Goal: Information Seeking & Learning: Learn about a topic

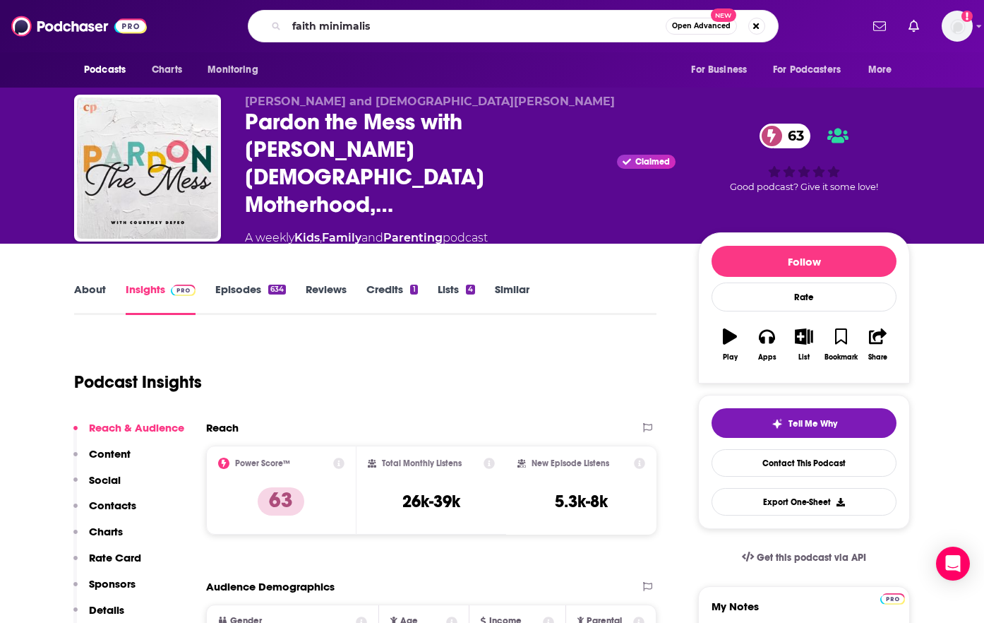
type input "faith minimalism"
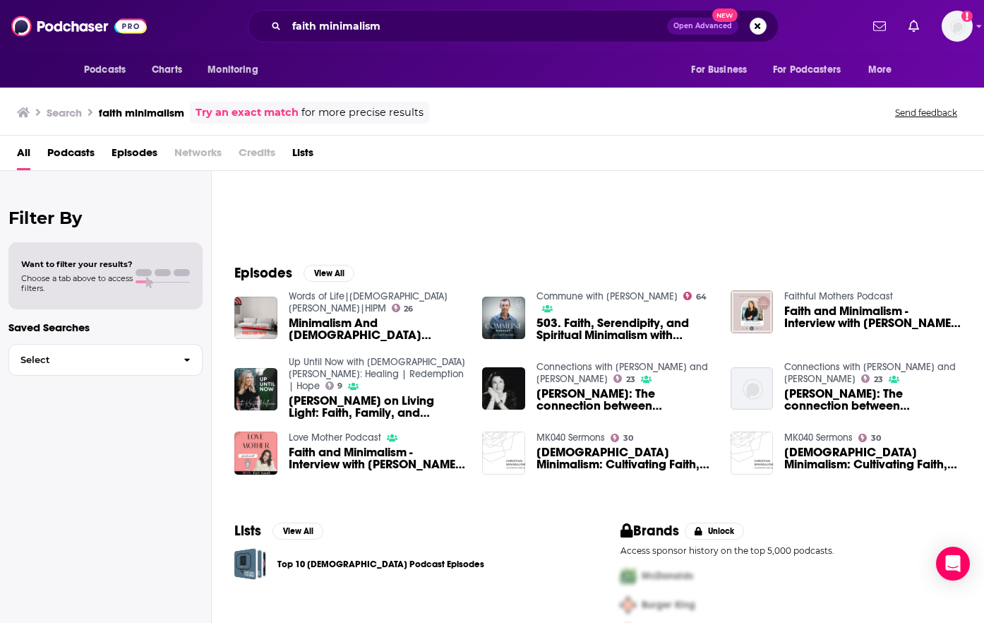
scroll to position [163, 0]
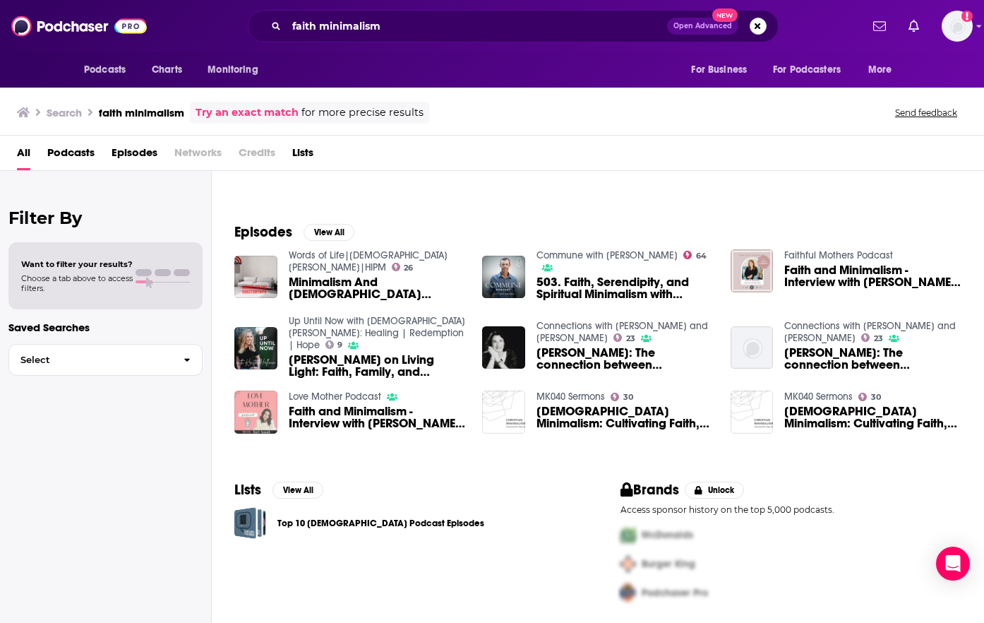
click at [255, 411] on img "Faith and Minimalism - Interview with Dawn from the Minimal Mom" at bounding box center [255, 412] width 43 height 43
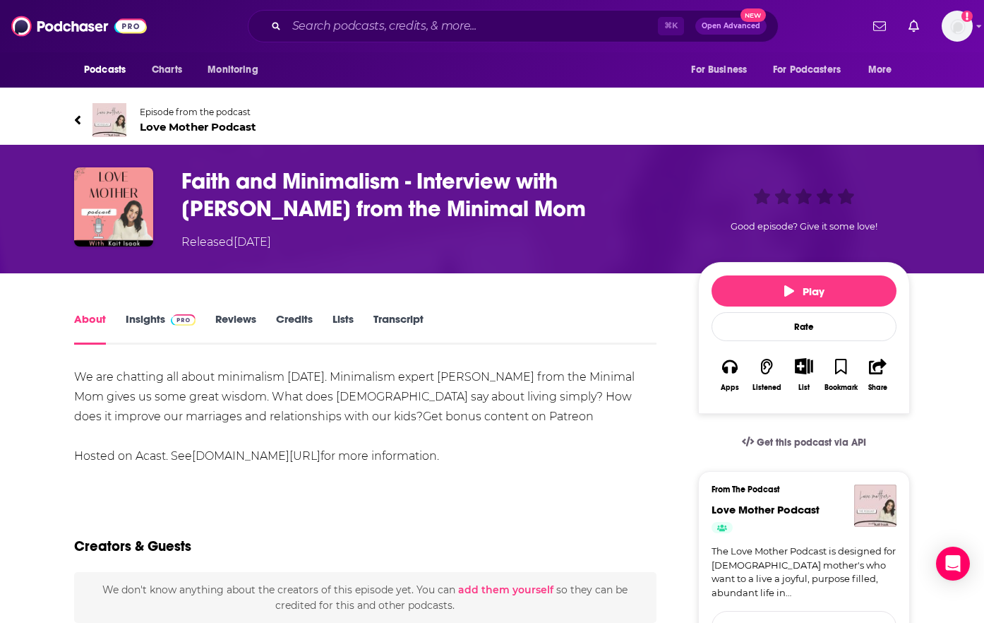
click at [184, 129] on span "Love Mother Podcast" at bounding box center [198, 126] width 117 height 13
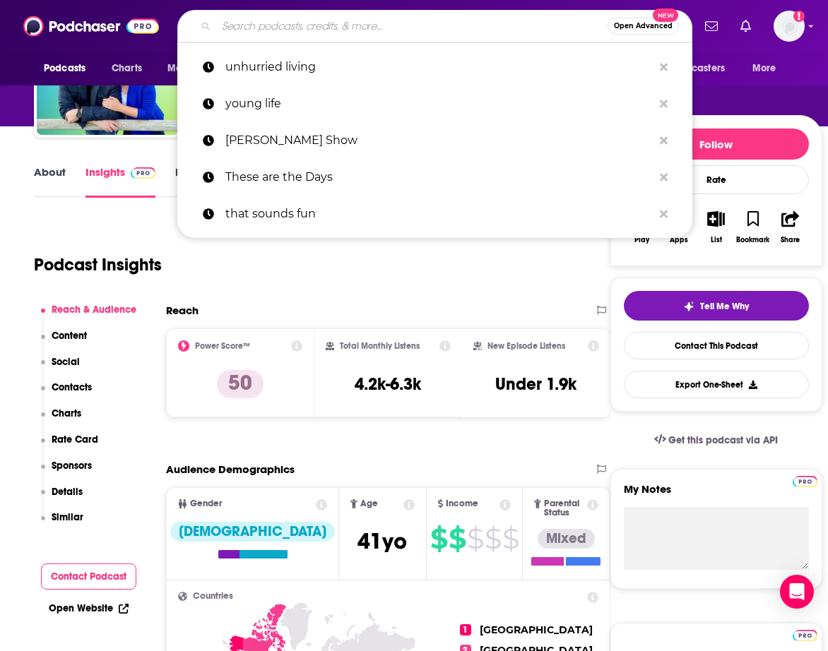
click at [274, 29] on input "Search podcasts, credits, & more..." at bounding box center [411, 26] width 391 height 23
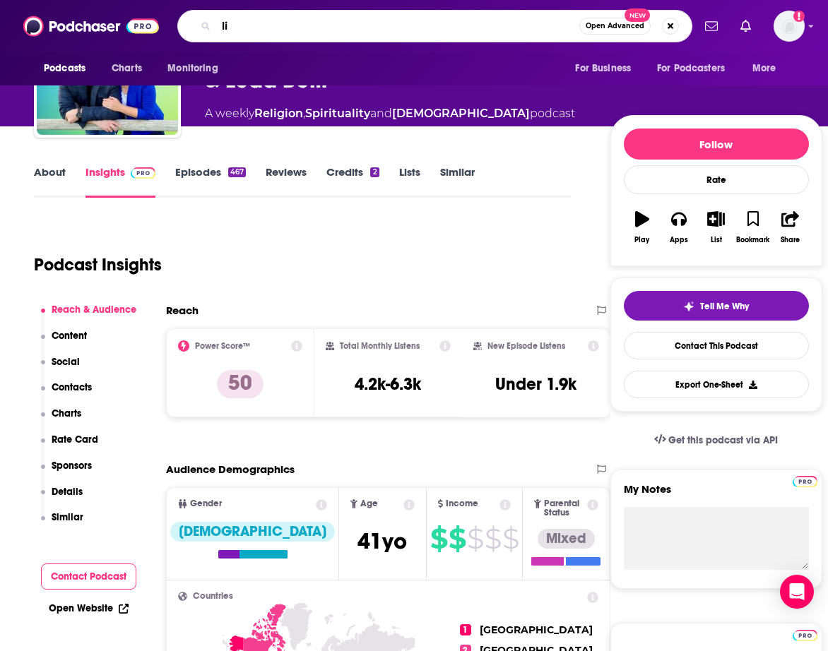
type input "l"
type input "awesome"
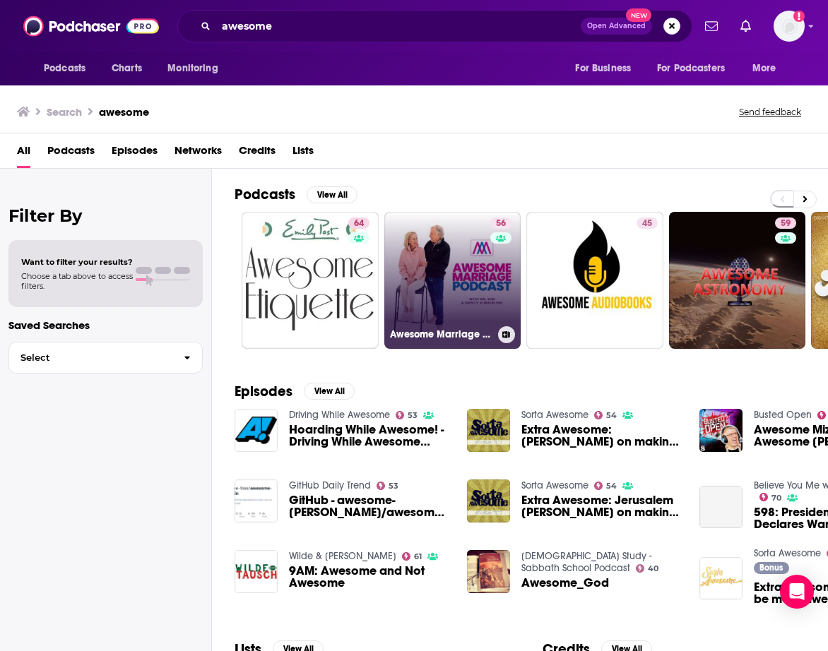
click at [481, 312] on link "56 Awesome Marriage Podcast" at bounding box center [452, 280] width 137 height 137
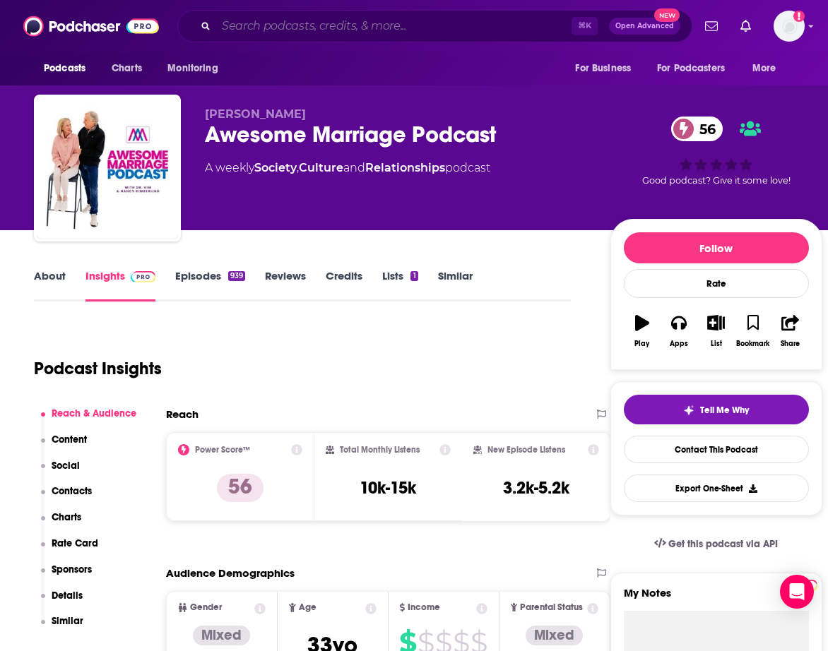
click at [297, 28] on input "Search podcasts, credits, & more..." at bounding box center [393, 26] width 355 height 23
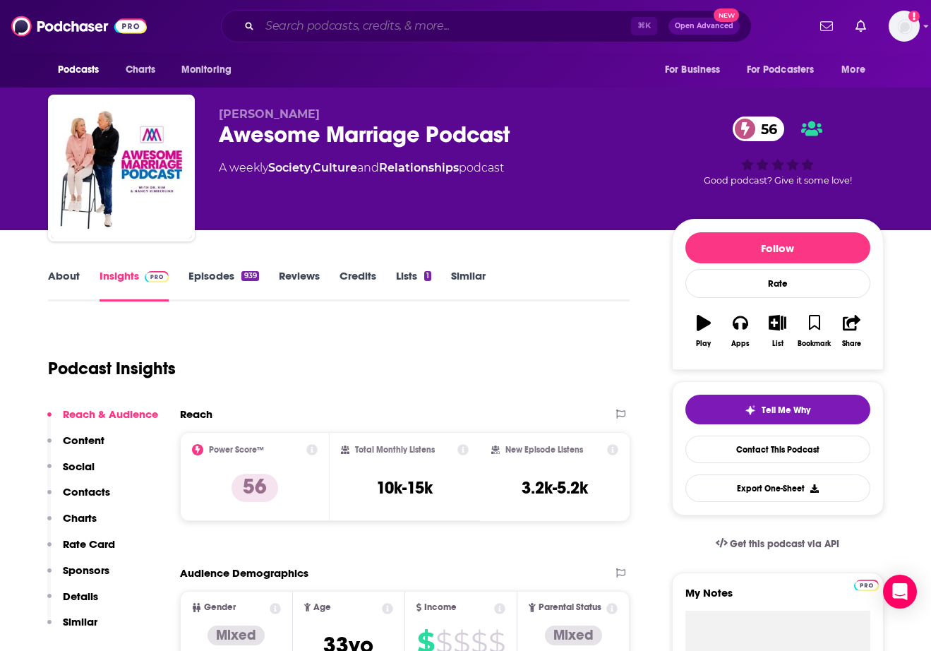
click at [335, 22] on input "Search podcasts, credits, & more..." at bounding box center [445, 26] width 371 height 23
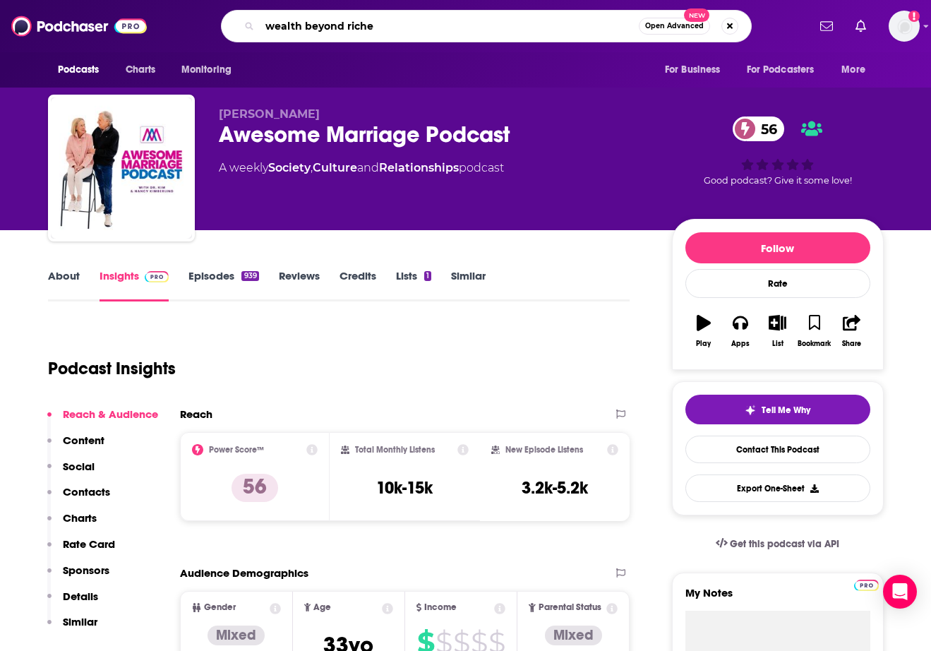
type input "wealth beyond riches"
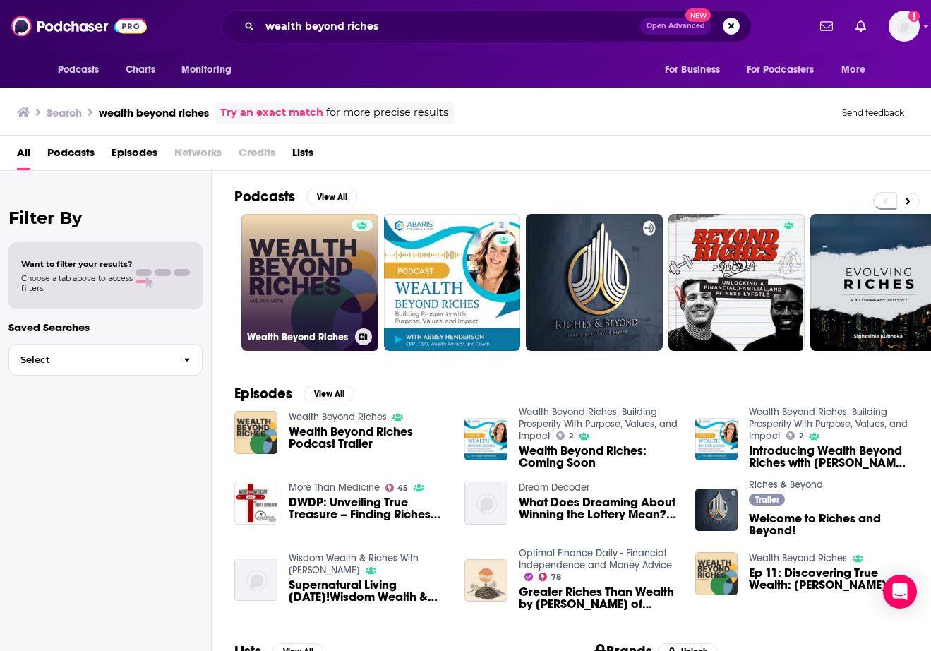
click at [355, 294] on div at bounding box center [362, 274] width 21 height 109
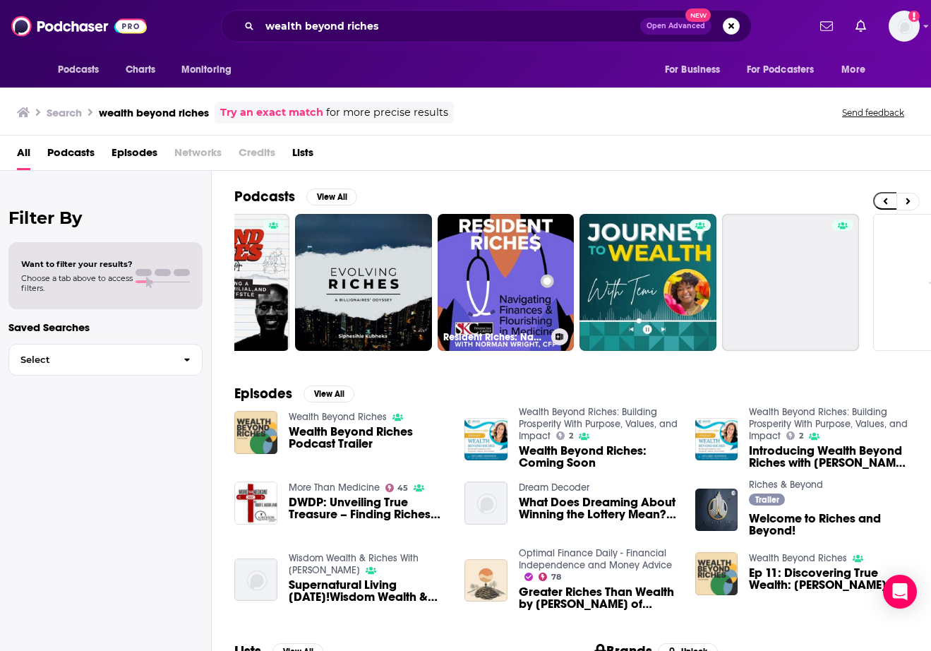
scroll to position [0, 577]
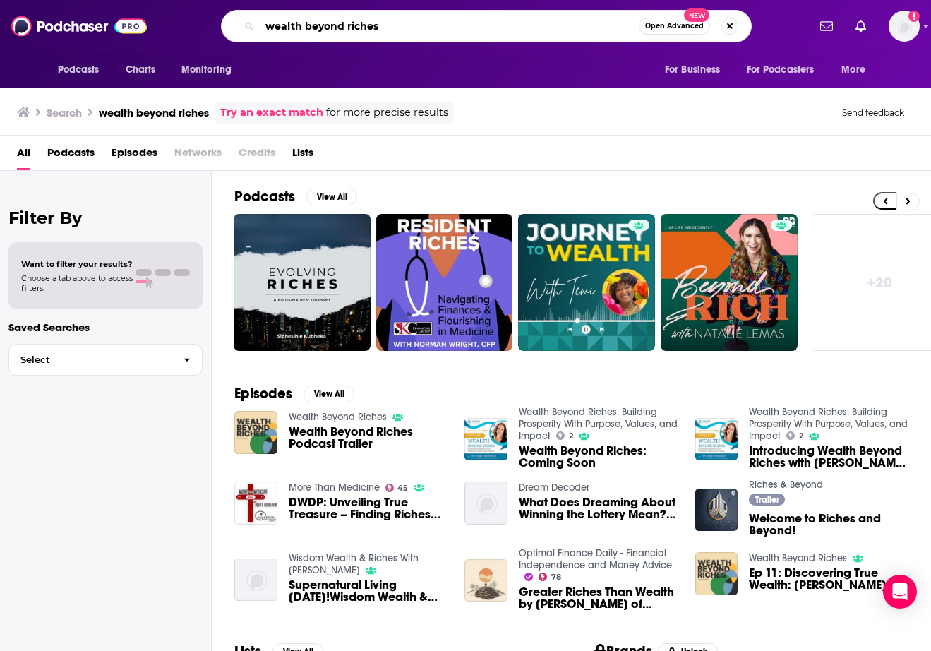
drag, startPoint x: 383, startPoint y: 32, endPoint x: 225, endPoint y: 23, distance: 157.7
click at [225, 23] on div "wealth beyond riches Open Advanced New" at bounding box center [486, 26] width 531 height 32
type input "susie larson"
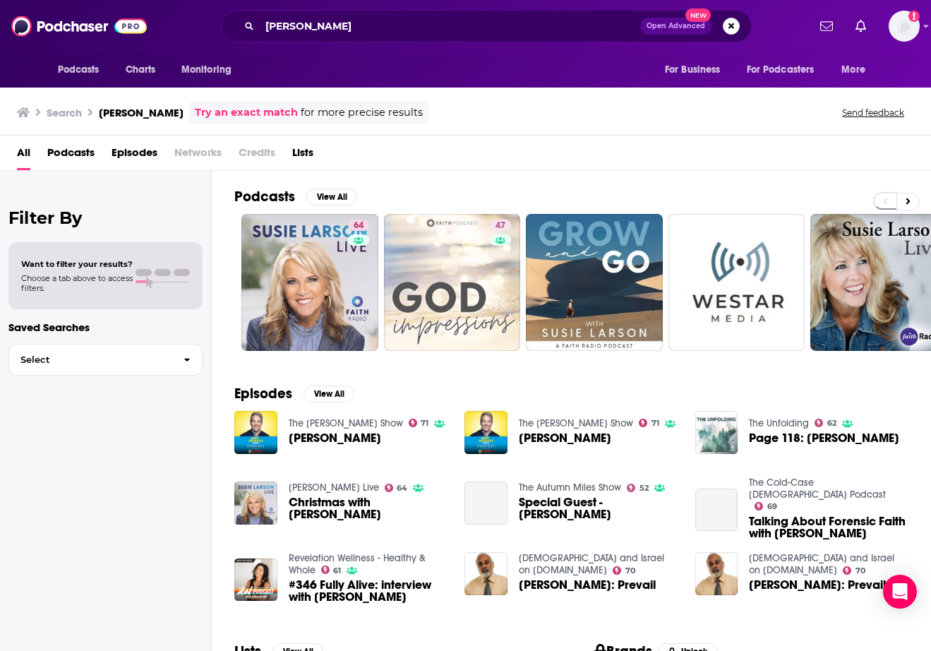
click at [125, 149] on span "Episodes" at bounding box center [135, 155] width 46 height 29
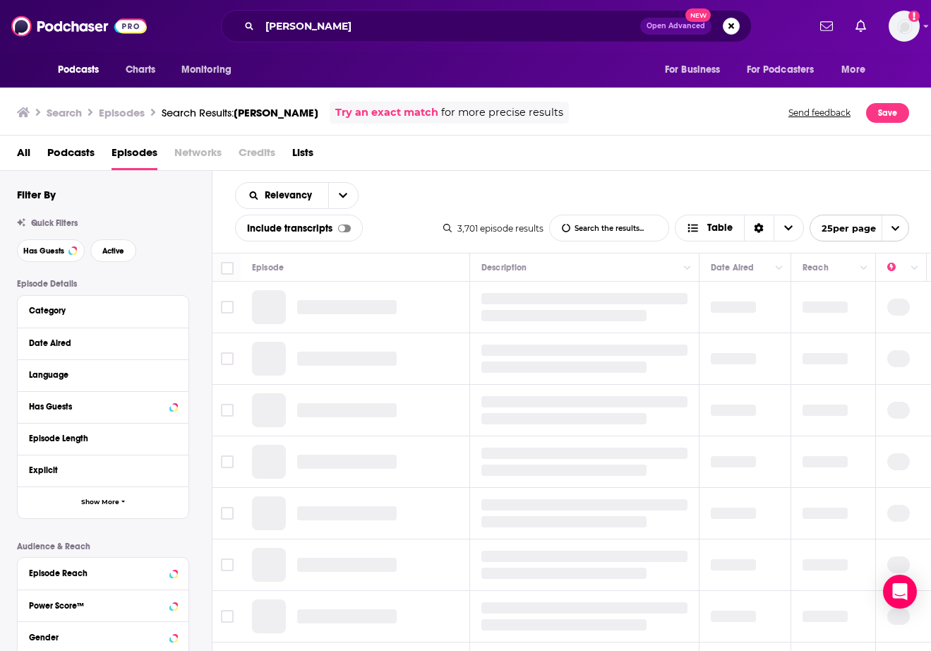
click at [50, 150] on span "Podcasts" at bounding box center [70, 155] width 47 height 29
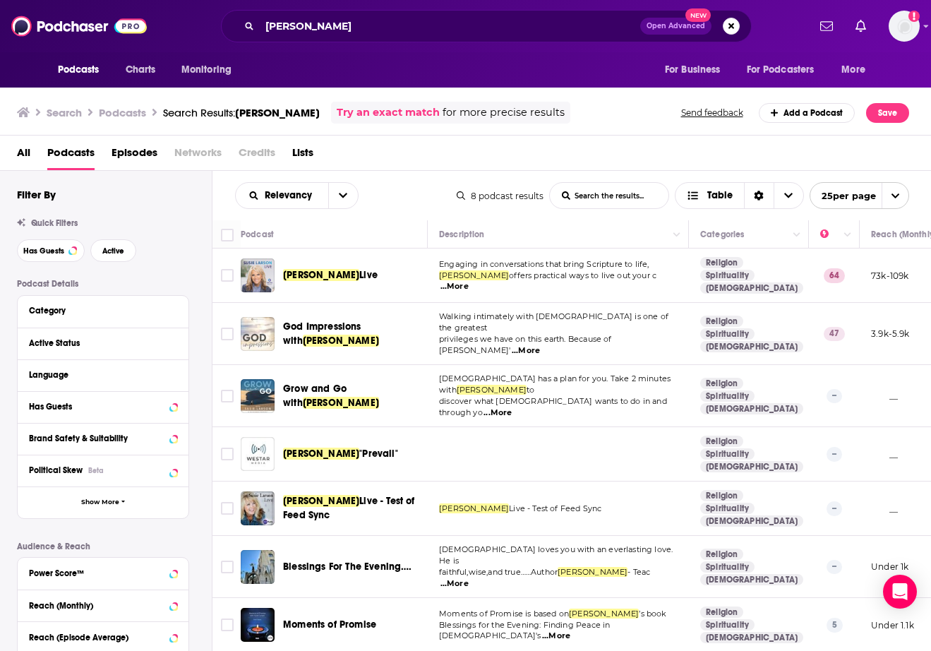
click at [306, 270] on span "Susie Larson" at bounding box center [321, 275] width 76 height 12
